Goal: Information Seeking & Learning: Learn about a topic

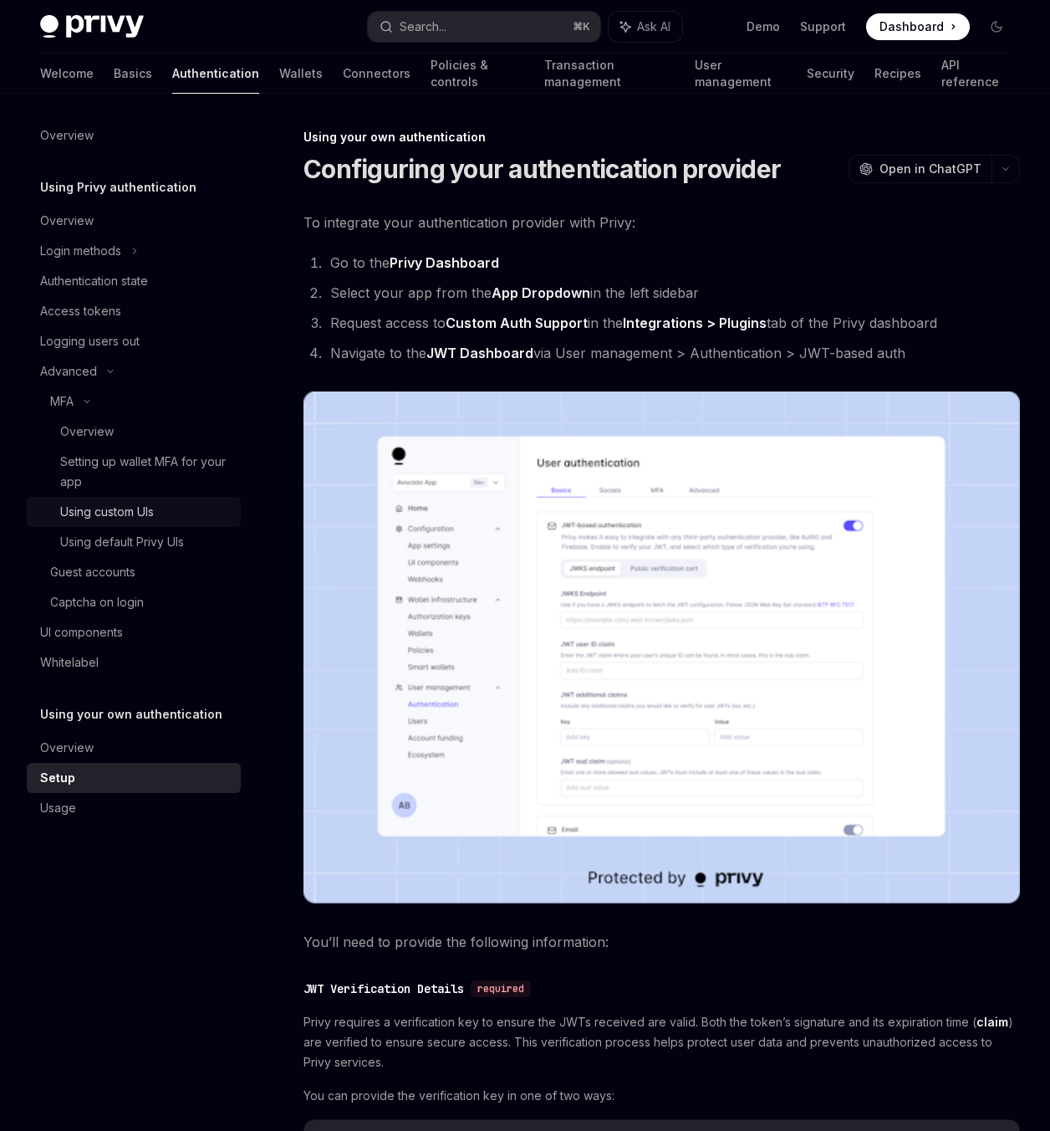
click at [121, 514] on div "Using custom UIs" at bounding box center [107, 512] width 94 height 20
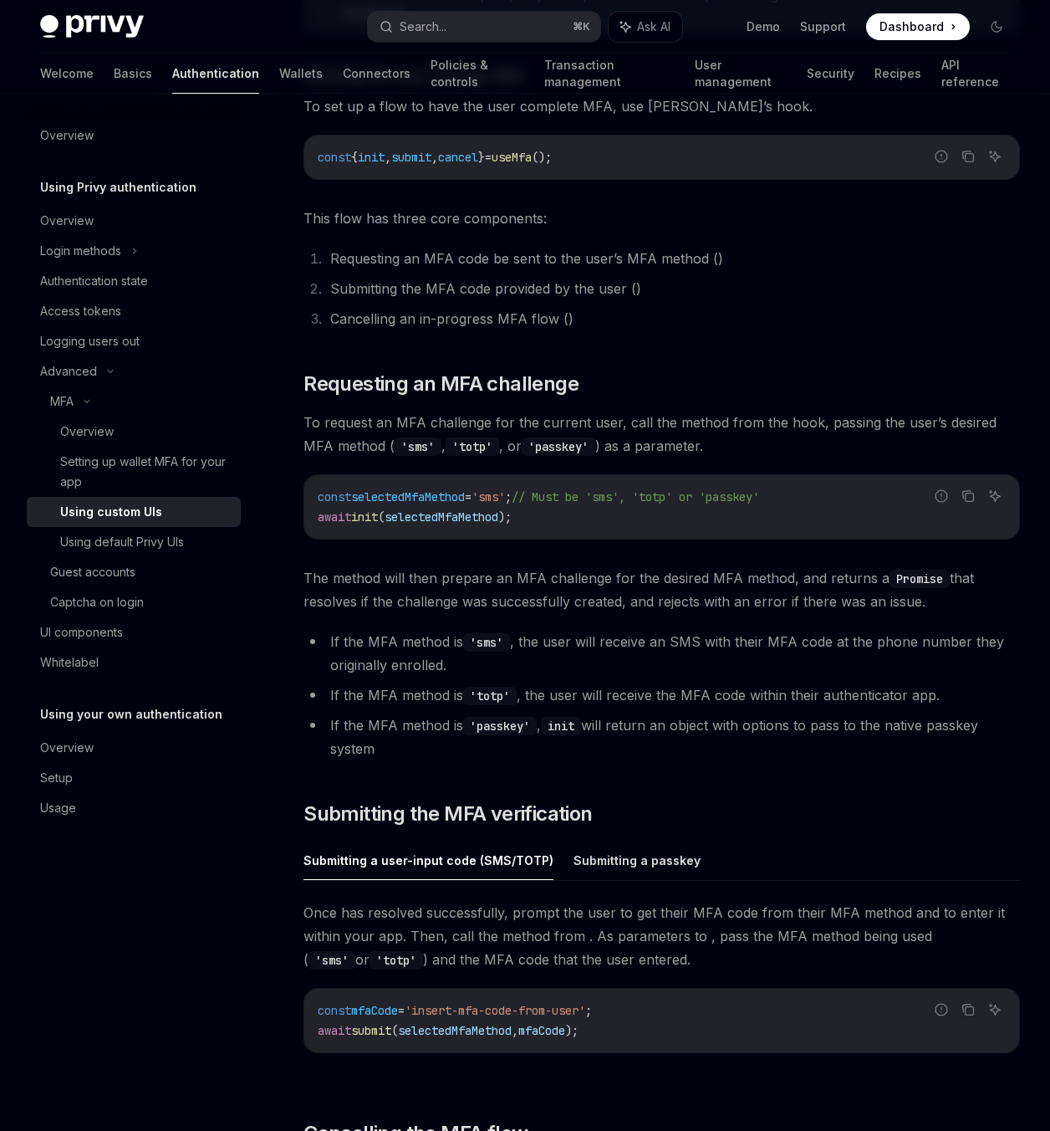
scroll to position [6652, 0]
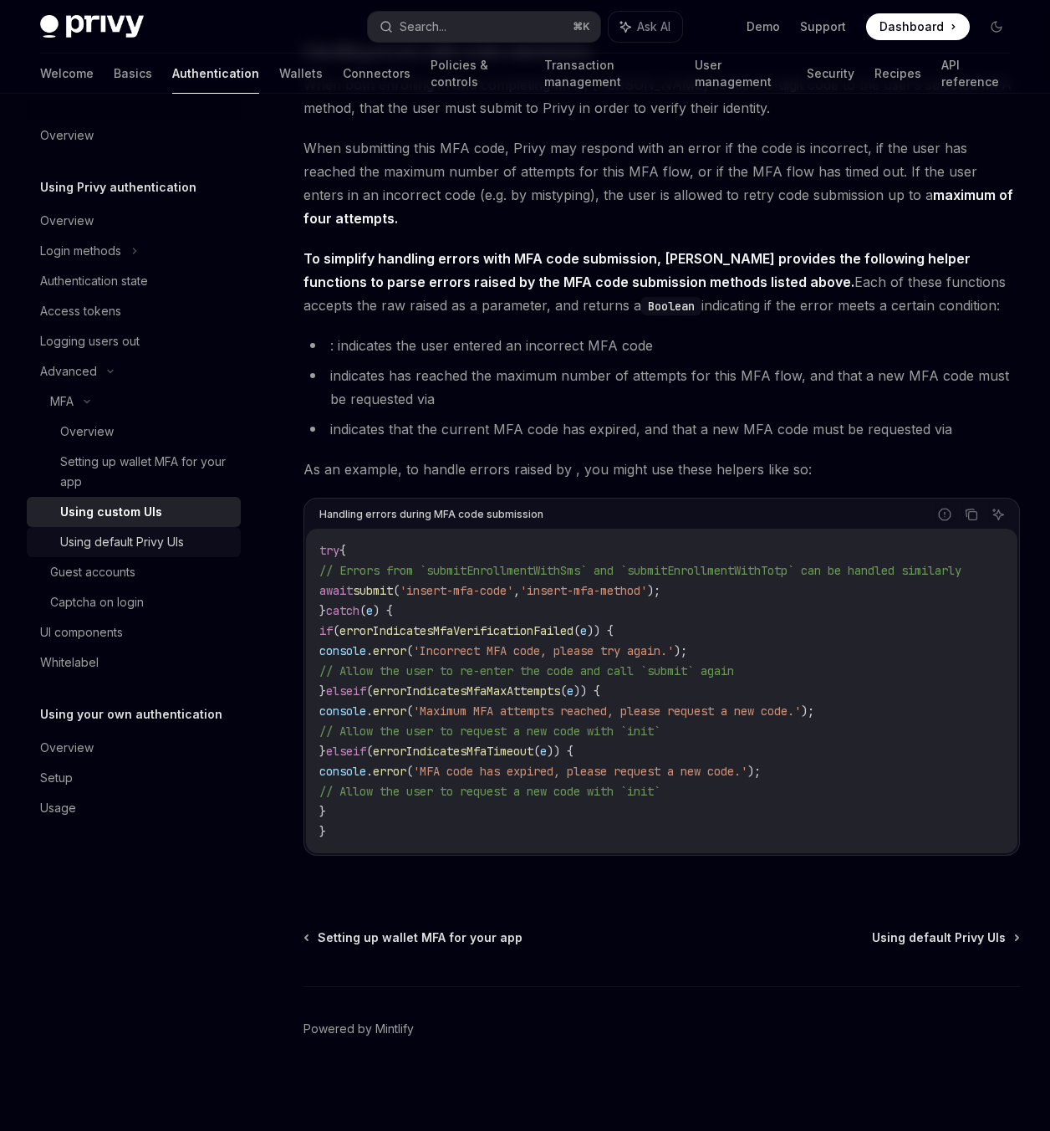
click at [141, 539] on div "Using default Privy UIs" at bounding box center [122, 542] width 124 height 20
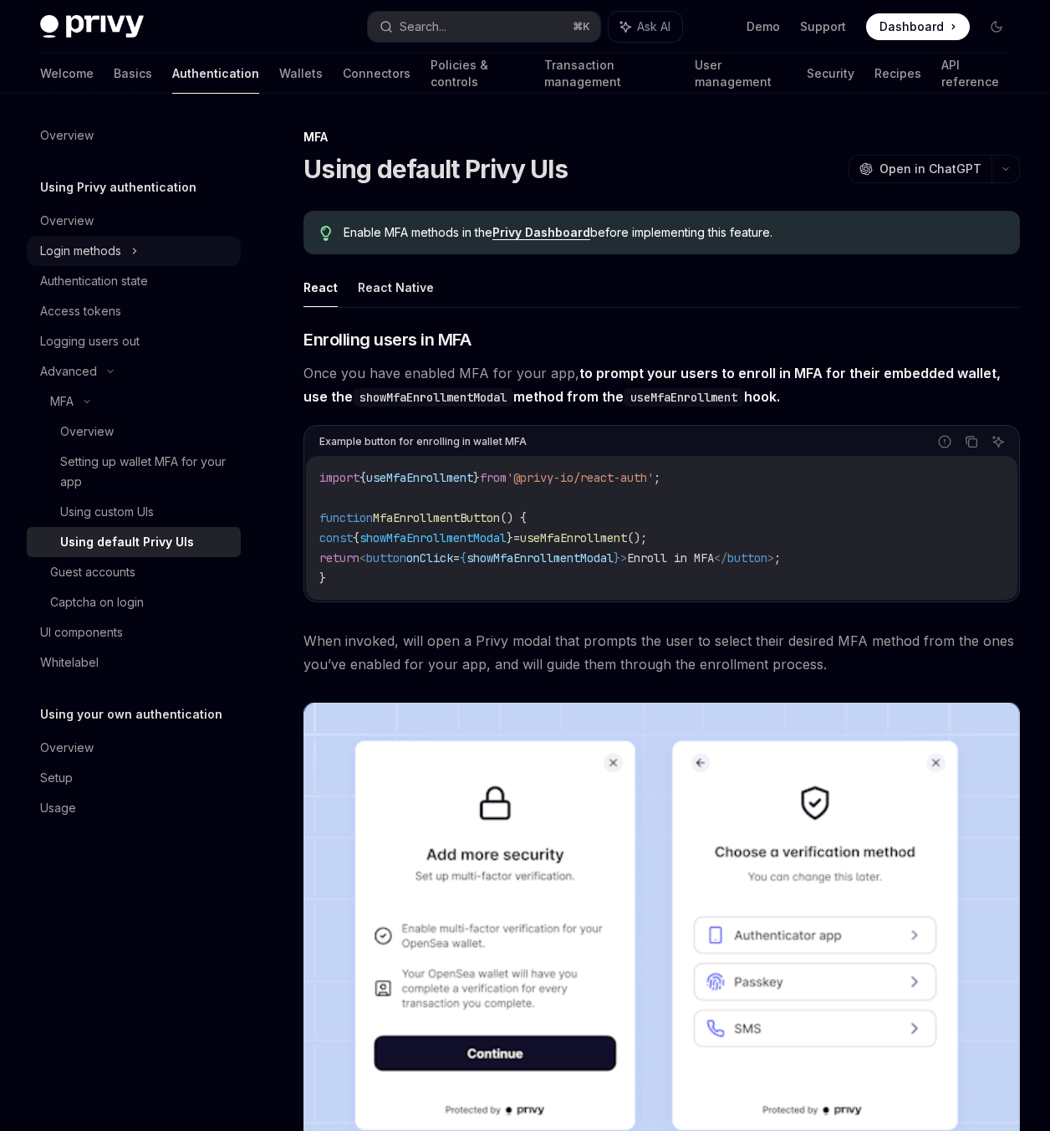
click at [104, 253] on div "Login methods" at bounding box center [80, 251] width 81 height 20
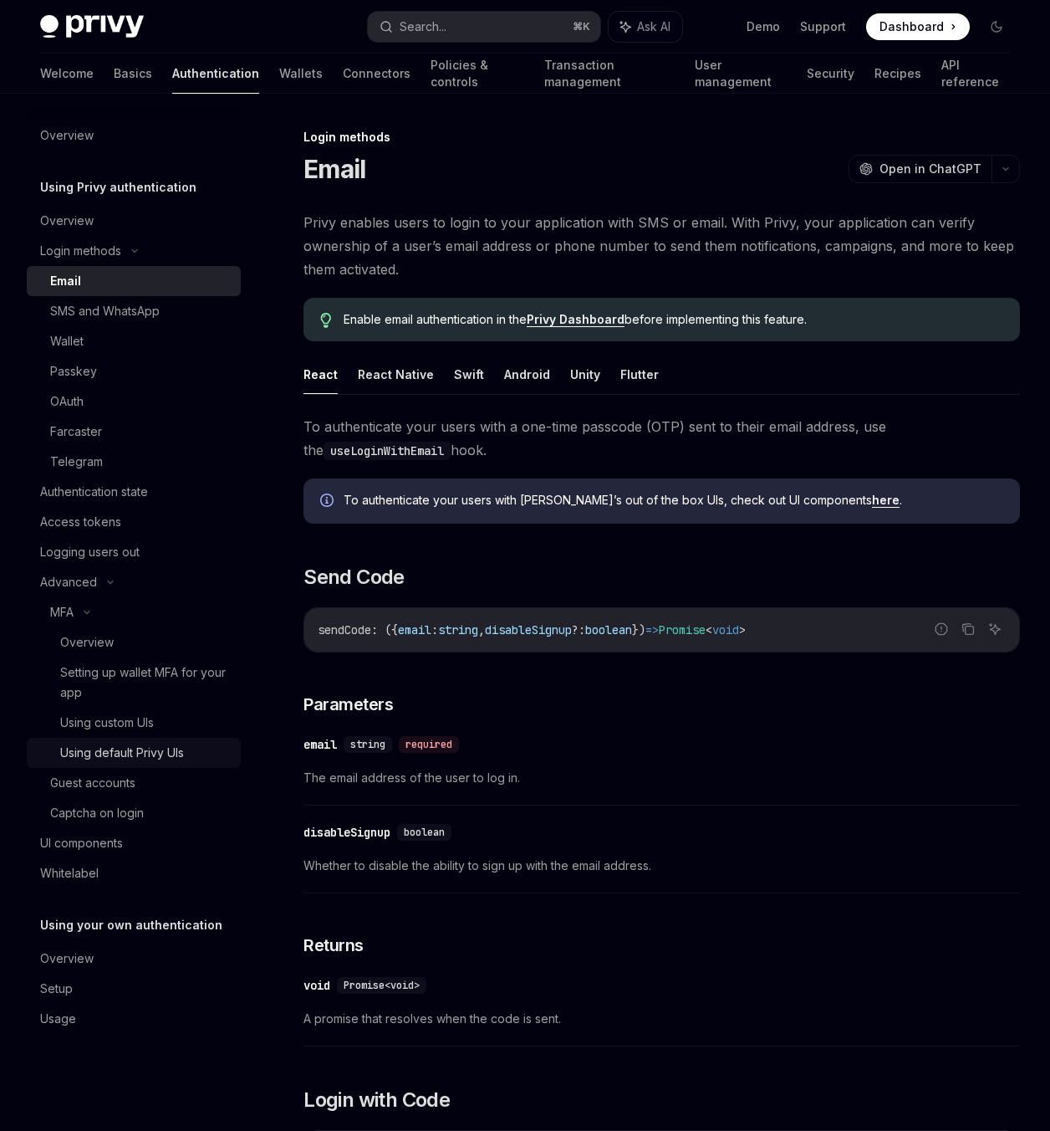
click at [132, 759] on div "Using default Privy UIs" at bounding box center [122, 753] width 124 height 20
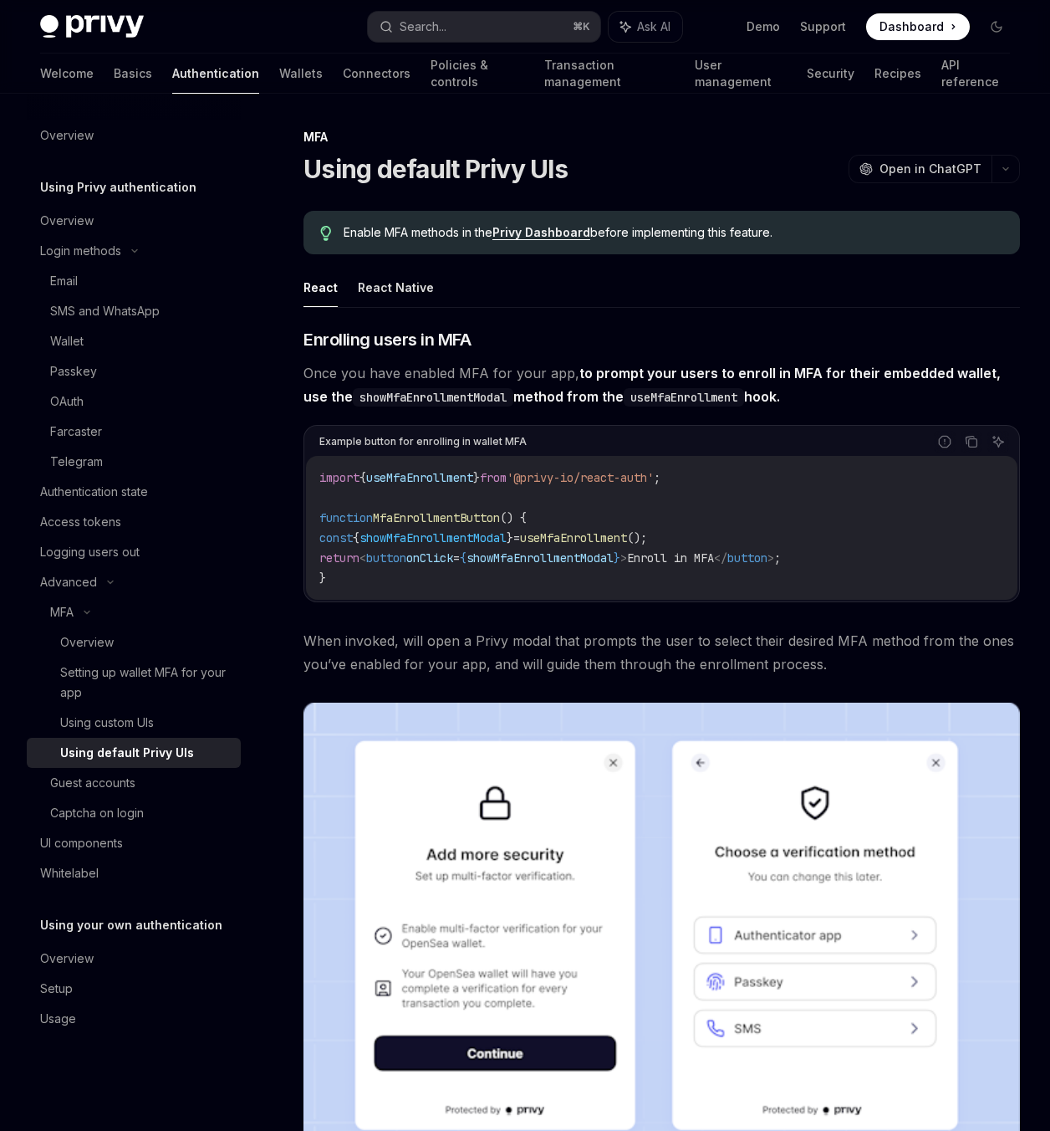
type textarea "*"
